Goal: Answer question/provide support

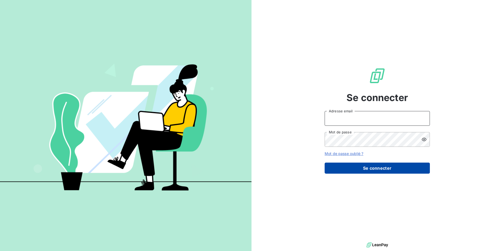
type input "[PERSON_NAME][EMAIL_ADDRESS][DOMAIN_NAME]"
click at [367, 168] on button "Se connecter" at bounding box center [376, 167] width 105 height 11
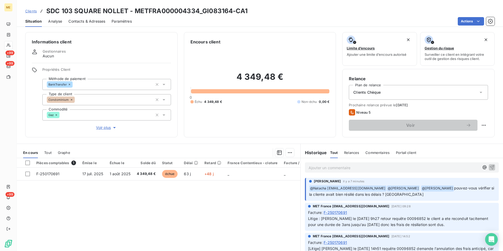
click at [406, 218] on span "Litige : [PERSON_NAME] le [DATE] 9h27 retour requête 00096852 le client a ete r…" at bounding box center [398, 221] width 181 height 11
copy span "00096852"
click at [347, 167] on p "Ajouter un commentaire ﻿" at bounding box center [393, 167] width 171 height 7
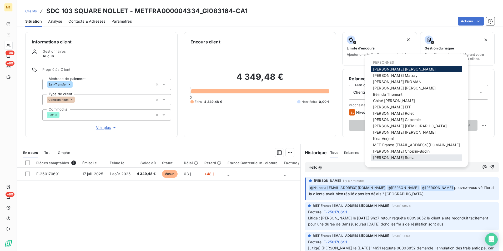
scroll to position [4, 0]
click at [389, 155] on span "[PERSON_NAME]" at bounding box center [393, 156] width 41 height 4
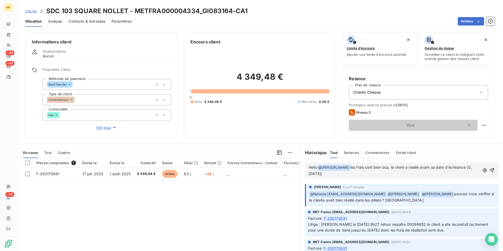
click at [312, 173] on span "les frais sont bien dus, le client a résilié avant sa date d'échéance (0,[DATE])" at bounding box center [389, 170] width 163 height 11
click at [311, 173] on span "les frais sont bien dus, le client a résilié avant sa date d'échéance (0,[DATE])" at bounding box center [389, 170] width 163 height 11
click at [337, 175] on p "Hello @ [PERSON_NAME] ﻿ les frais sont bien dus, le client a résilié avant sa d…" at bounding box center [393, 170] width 171 height 12
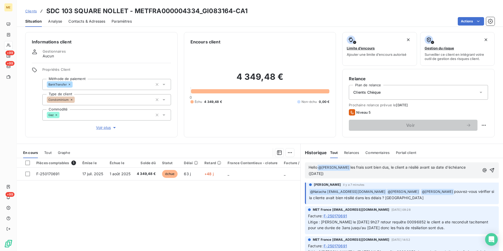
scroll to position [0, 0]
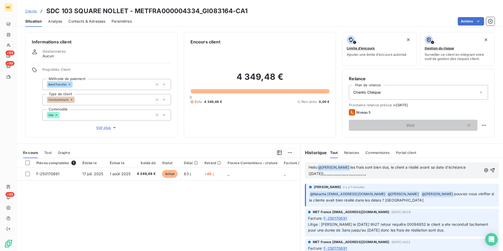
click at [374, 172] on p "Hello @ [PERSON_NAME] ﻿ les frais sont bien dus, le client a résilié avant sa d…" at bounding box center [394, 170] width 173 height 12
click at [342, 166] on span "les frais sont bien dus, le client a résilié avant sa date d'échéance ([DATE])" at bounding box center [387, 170] width 158 height 11
click at [345, 167] on span "le contrat AZ était fixé du [DATE] pour 3 ans donc jusqu’au 30/06/2024les frais…" at bounding box center [384, 170] width 153 height 11
click at [366, 166] on span "le contrat AZ était fixé du [DATE] pour 3 ans donc jusqu’au 30/06/2024les frais…" at bounding box center [384, 170] width 153 height 11
click at [327, 174] on span "le contrat AZ du client était fixé du [DATE] pour 3 ans donc jusqu’au 30/06/202…" at bounding box center [389, 170] width 163 height 11
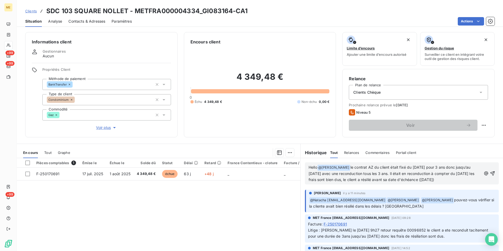
click at [345, 165] on span "le contrat AZ du client était fixé du [DATE] pour 3 ans donc jusqu’au [DATE] av…" at bounding box center [391, 173] width 167 height 17
click at [384, 167] on span "le client sous contrat AZ du client était fixé du [DATE] pour 3 ans donc jusqu’…" at bounding box center [391, 173] width 167 height 17
click at [389, 167] on span "le client sous contrat AZAZ700295795 du client était fixé du [DATE] pour 3 ans …" at bounding box center [394, 173] width 172 height 17
click at [357, 166] on span "le client sous contrat AZ700295795 du client était fixé du [DATE] pour 3 ans do…" at bounding box center [393, 173] width 170 height 17
click at [446, 166] on span "le client était sous contrat AZ700295795 du client était fixé du [DATE] pour 3 …" at bounding box center [393, 173] width 171 height 17
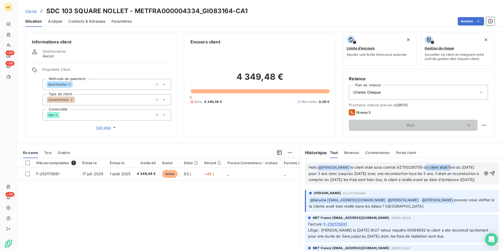
drag, startPoint x: 440, startPoint y: 166, endPoint x: 415, endPoint y: 168, distance: 24.5
click at [415, 168] on span "le client était sous contrat AZ700295795 du client était fixé du [DATE] pour 3 …" at bounding box center [393, 173] width 171 height 17
click at [470, 179] on p "Hello @ [PERSON_NAME] ﻿ le client était sous contrat AZ700295795 fixé du [DATE]…" at bounding box center [394, 173] width 173 height 18
click at [348, 178] on span "le client était sous contrat AZ700295795 fixé du [DATE] pour 3 ans donc jusqu’a…" at bounding box center [393, 173] width 171 height 17
click at [466, 181] on p "Hello @ [PERSON_NAME] ﻿ le client était sous contrat AZ700295795 fixé du [DATE]…" at bounding box center [394, 173] width 173 height 18
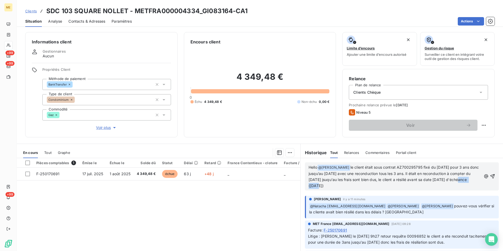
drag, startPoint x: 327, startPoint y: 186, endPoint x: 301, endPoint y: 187, distance: 26.8
click at [301, 187] on div "Hello @ [PERSON_NAME] ﻿ le client était sous contrat AZ700295795 fixé du [DATE]…" at bounding box center [402, 176] width 202 height 37
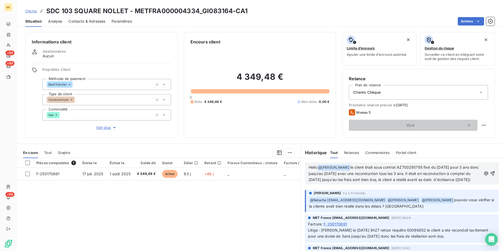
click at [436, 180] on span "le client était sous contrat AZ700295795 fixé du [DATE] pour 3 ans donc jusqu’a…" at bounding box center [393, 173] width 171 height 17
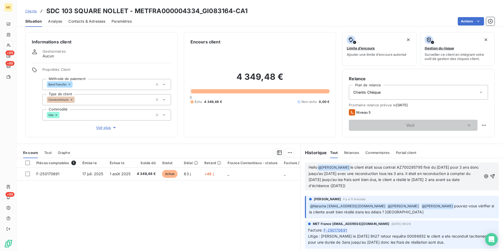
drag, startPoint x: 378, startPoint y: 187, endPoint x: 354, endPoint y: 186, distance: 24.5
click at [354, 186] on p "Hello @ [PERSON_NAME] ﻿ le client était sous contrat AZ700295795 fixé du [DATE]…" at bounding box center [394, 176] width 173 height 24
copy span "([DATE])"
click at [365, 178] on span "le client était sous contrat AZ700295795 fixé du [DATE] pour 3 ans donc jusqu’a…" at bounding box center [393, 176] width 171 height 23
click at [366, 179] on span "le client était sous contrat AZ700295795 fixé du [DATE] pour 3 ans donc jusqu’a…" at bounding box center [393, 176] width 171 height 23
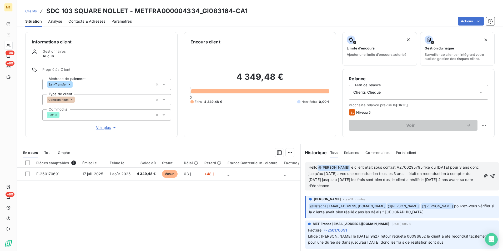
click at [404, 184] on p "Hello @ [PERSON_NAME] ﻿ le client était sous contrat AZ700295795 fixé du [DATE]…" at bounding box center [394, 176] width 173 height 24
click at [312, 174] on span "le client était sous contrat AZ700295795 fixé du [DATE] pour 3 ans donc jusqu’a…" at bounding box center [393, 176] width 171 height 23
drag, startPoint x: 374, startPoint y: 189, endPoint x: 341, endPoint y: 166, distance: 40.5
click at [341, 166] on p "Hello @ [PERSON_NAME] ﻿ le client était sous contrat AZ700295795 fixé du [DATE]…" at bounding box center [394, 176] width 173 height 24
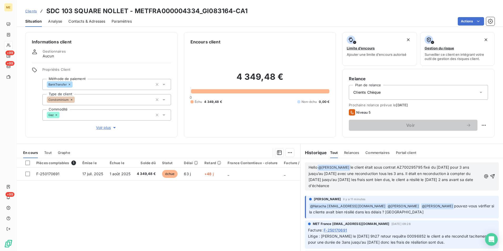
copy span "le client était sous contrat AZ700295795 fixé du [DATE] pour 3 ans jusqu’au [DA…"
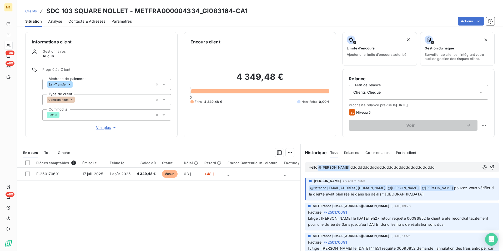
drag, startPoint x: 418, startPoint y: 165, endPoint x: 446, endPoint y: 168, distance: 28.8
click at [420, 166] on p "Hello @ [PERSON_NAME] ﻿ ddddddddddddddddddddddddddddddddddd" at bounding box center [393, 167] width 171 height 6
drag, startPoint x: 450, startPoint y: 169, endPoint x: 440, endPoint y: 171, distance: 10.6
click at [440, 171] on p "Hello @ [PERSON_NAME] ﻿ dddddddddddddddddddddddddddddddddddddddddddddddddd" at bounding box center [393, 167] width 171 height 6
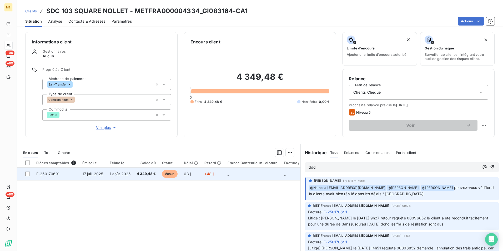
drag, startPoint x: 453, startPoint y: 174, endPoint x: 297, endPoint y: 174, distance: 155.6
click at [297, 174] on div "En cours Tout Graphe Pièces comptables 1 Émise le Échue le Solde dû Statut Déla…" at bounding box center [260, 209] width 486 height 131
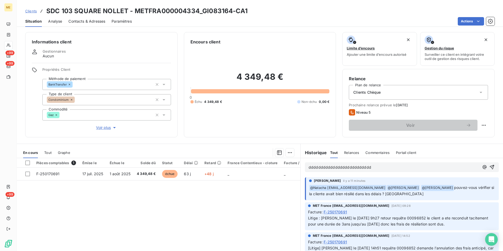
click at [378, 169] on p "dddddddddddddddddddddddddd" at bounding box center [393, 167] width 171 height 6
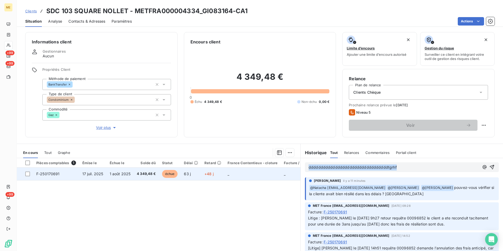
drag, startPoint x: 349, startPoint y: 169, endPoint x: 270, endPoint y: 169, distance: 78.9
click at [270, 169] on div "En cours Tout Graphe Pièces comptables 1 Émise le Échue le Solde dû Statut Déla…" at bounding box center [260, 209] width 486 height 131
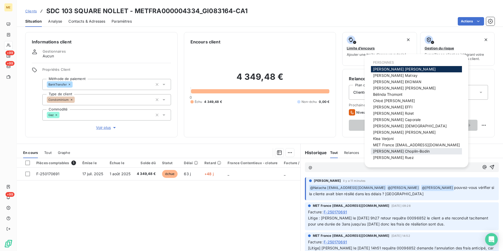
scroll to position [4, 0]
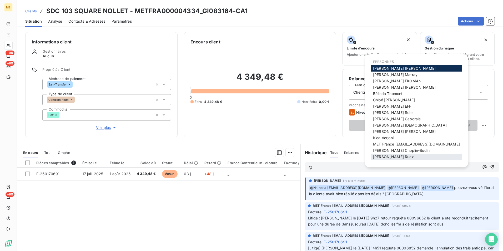
click at [391, 155] on span "[PERSON_NAME]" at bounding box center [393, 156] width 41 height 4
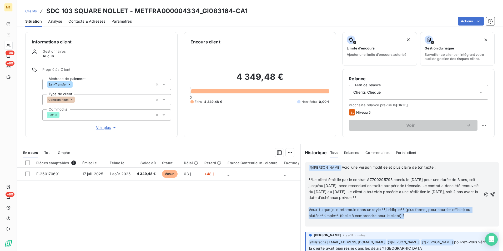
drag, startPoint x: 413, startPoint y: 217, endPoint x: 294, endPoint y: 207, distance: 119.8
click at [294, 207] on div "En cours Tout Graphe Pièces comptables 1 Émise le Échue le Solde dû Statut Déla…" at bounding box center [260, 209] width 486 height 131
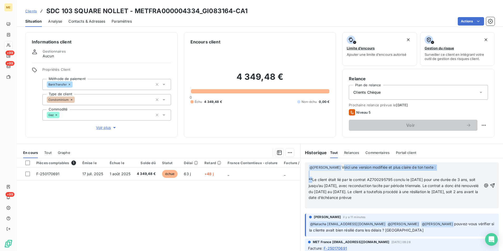
drag, startPoint x: 310, startPoint y: 178, endPoint x: 332, endPoint y: 169, distance: 23.9
click at [332, 169] on div "﻿ @ [PERSON_NAME] ﻿ Voici une version modifiée et plus claire de ton texte : ﻿ …" at bounding box center [394, 185] width 173 height 42
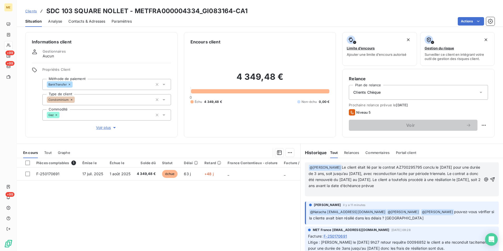
click at [333, 166] on span "Le client était lié par le contrat AZ700295795 conclu le [DATE] pour une durée …" at bounding box center [394, 176] width 173 height 23
drag, startPoint x: 340, startPoint y: 196, endPoint x: 329, endPoint y: 193, distance: 11.1
click at [339, 196] on div "﻿ @ [PERSON_NAME] ﻿ le client était lié par le contrat AZ700295795 conclu le [D…" at bounding box center [402, 179] width 202 height 42
click at [327, 192] on p "﻿" at bounding box center [394, 192] width 173 height 6
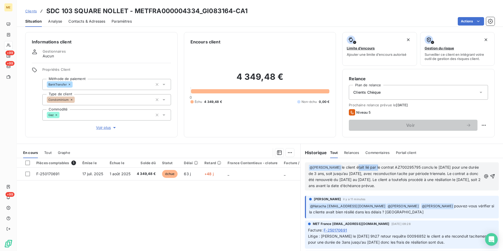
drag, startPoint x: 367, startPoint y: 167, endPoint x: 347, endPoint y: 166, distance: 20.3
click at [347, 166] on span "le client était lié par le contrat AZ700295795 conclu le [DATE] pour une durée …" at bounding box center [394, 176] width 173 height 23
click at [317, 175] on span "le client sous le contrat AZ700295795 conclu le [DATE] pour une durée de 3 ans,…" at bounding box center [395, 176] width 174 height 23
click at [363, 172] on span "le client sous le contrat AZ700295795 conclu le [DATE] pour une durée de 3 ans …" at bounding box center [395, 176] width 174 height 23
drag, startPoint x: 444, startPoint y: 173, endPoint x: 407, endPoint y: 175, distance: 36.8
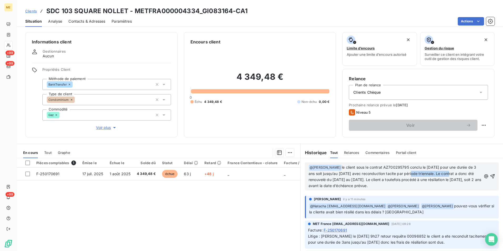
click at [407, 175] on span "le client sous le contrat AZ700295795 conclu le [DATE] pour une durée de 3 ans …" at bounding box center [395, 176] width 174 height 23
click at [415, 185] on p "﻿ @ [PERSON_NAME] ﻿ le client sous le contrat AZ700295795 conclu le [DATE] pour…" at bounding box center [394, 176] width 173 height 24
click at [406, 182] on p "﻿ @ [PERSON_NAME] ﻿ le client sous le contrat AZ700295795 conclu le [DATE] pour…" at bounding box center [394, 176] width 173 height 24
click at [406, 181] on span "le client sous le contrat AZ700295795 conclu le [DATE] pour une durée de 3 ans …" at bounding box center [394, 176] width 172 height 23
click at [412, 188] on p "﻿ @ [PERSON_NAME] ﻿ le client sous le contrat AZ700295795 conclu le [DATE] pour…" at bounding box center [394, 176] width 173 height 24
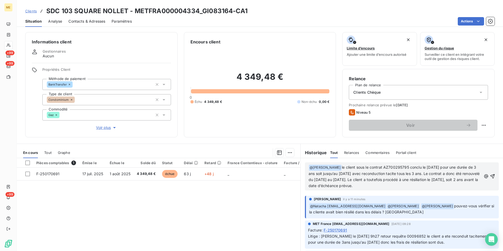
click at [328, 187] on span "le client sous le contrat AZ700295795 conclu le [DATE] pour une durée de 3 ans …" at bounding box center [394, 176] width 172 height 23
click at [422, 186] on p "﻿ @ [PERSON_NAME] ﻿ le client sous le contrat AZ700295795 conclu le [DATE] pour…" at bounding box center [394, 176] width 173 height 24
click at [490, 174] on icon "button" at bounding box center [492, 176] width 5 height 5
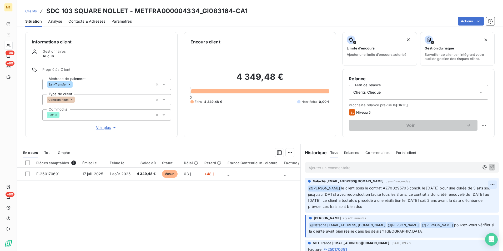
click at [482, 185] on html "ME +99 +99 +99 Clients SDC 103 SQUARE NOLLET - METFRA000004334_GI083164-CA1 Sit…" at bounding box center [251, 125] width 503 height 251
click at [467, 197] on div "Editer" at bounding box center [471, 196] width 29 height 8
click at [347, 187] on span "le client sous le contrat AZ700295795 conclu le [DATE] pour une durée de 3 ans …" at bounding box center [396, 197] width 176 height 23
click at [490, 197] on icon "button" at bounding box center [492, 196] width 5 height 5
click at [268, 198] on div "Pièces comptables 1 Émise le Échue le Solde dû Statut Délai Retard France Conte…" at bounding box center [158, 208] width 283 height 101
